Goal: Transaction & Acquisition: Purchase product/service

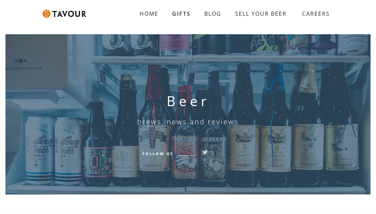
click at [159, 34] on div "Beer brews, news and reviews Follow Us" at bounding box center [188, 114] width 376 height 171
click at [179, 13] on link "GIFTS" at bounding box center [181, 14] width 32 height 14
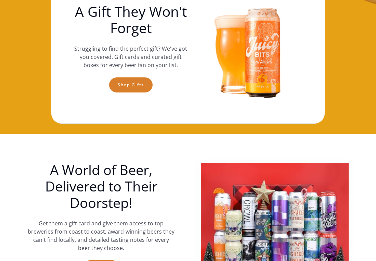
scroll to position [73, 0]
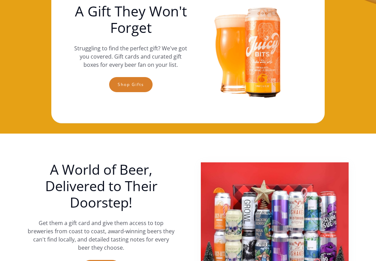
click at [120, 84] on link "Shop gifts" at bounding box center [130, 84] width 43 height 15
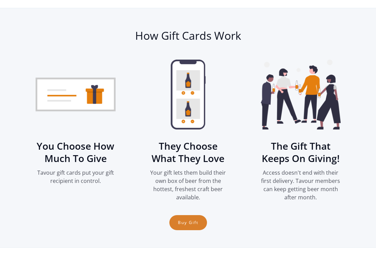
scroll to position [834, 0]
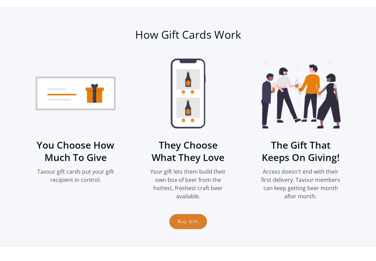
click at [20, 135] on section "How Gift Cards Work You Choose How Much To Give Tavour gift cards put your gift…" at bounding box center [188, 127] width 376 height 239
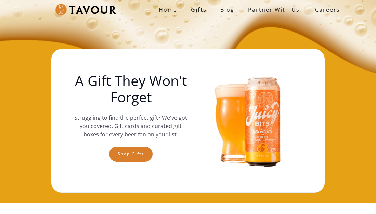
scroll to position [0, 0]
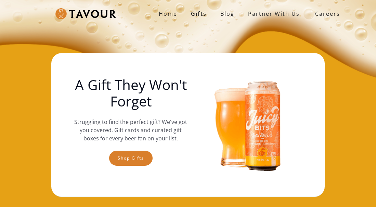
click at [123, 162] on link "Shop gifts" at bounding box center [130, 158] width 43 height 15
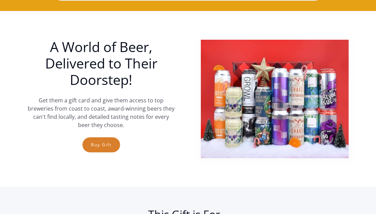
scroll to position [207, 0]
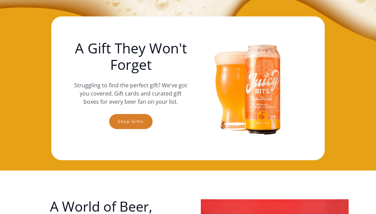
click at [130, 128] on link "Shop gifts" at bounding box center [130, 121] width 43 height 15
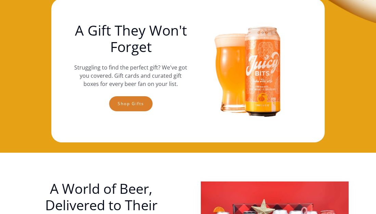
click at [124, 111] on link "Shop gifts" at bounding box center [130, 103] width 43 height 15
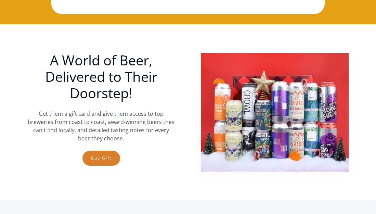
scroll to position [0, 0]
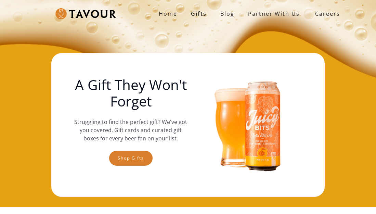
click at [199, 16] on link "Gifts" at bounding box center [198, 14] width 29 height 14
click at [130, 154] on link "Shop gifts" at bounding box center [130, 158] width 43 height 15
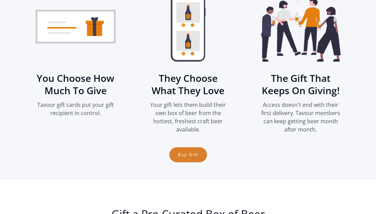
scroll to position [901, 0]
click at [180, 158] on link "Buy Gift" at bounding box center [188, 154] width 38 height 15
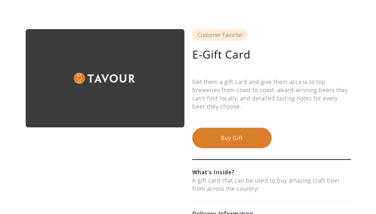
scroll to position [50, 0]
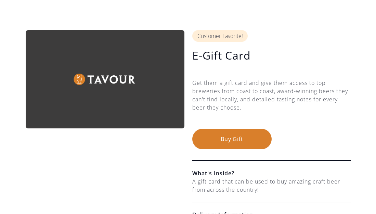
click at [224, 138] on button "Buy Gift" at bounding box center [231, 139] width 79 height 21
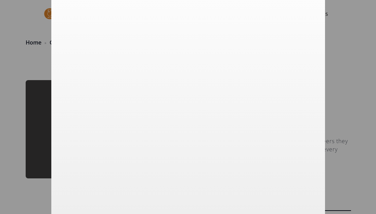
scroll to position [0, 0]
